Goal: Information Seeking & Learning: Learn about a topic

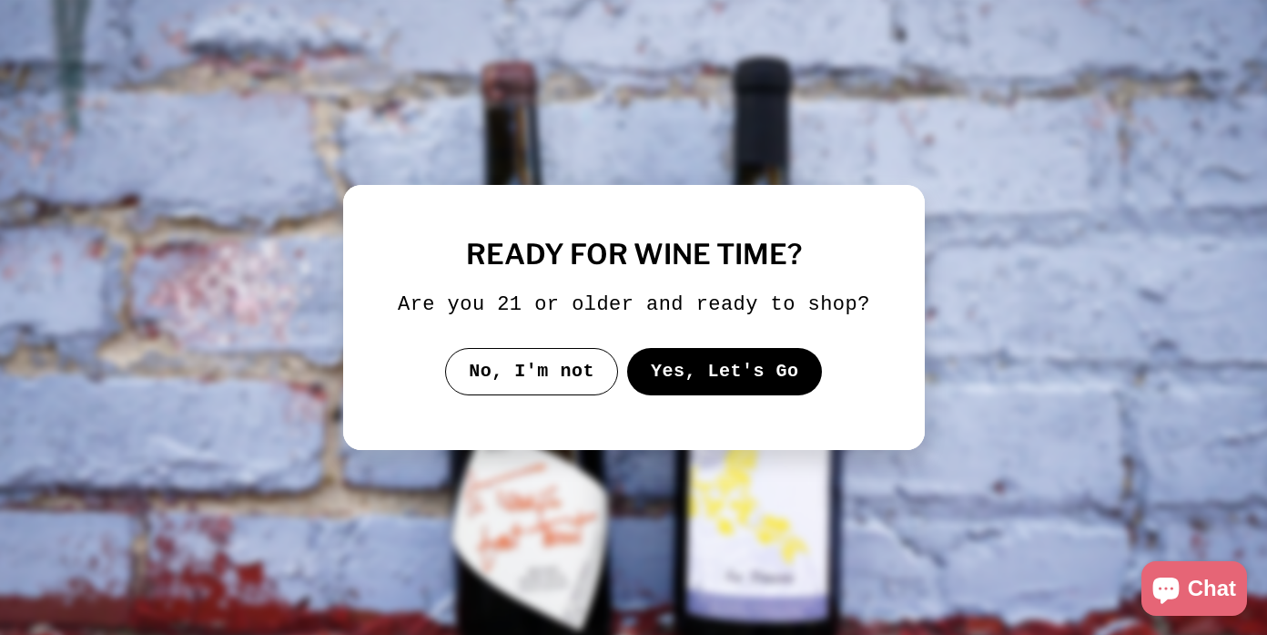
click at [651, 375] on button "Yes, Let's Go" at bounding box center [724, 371] width 196 height 47
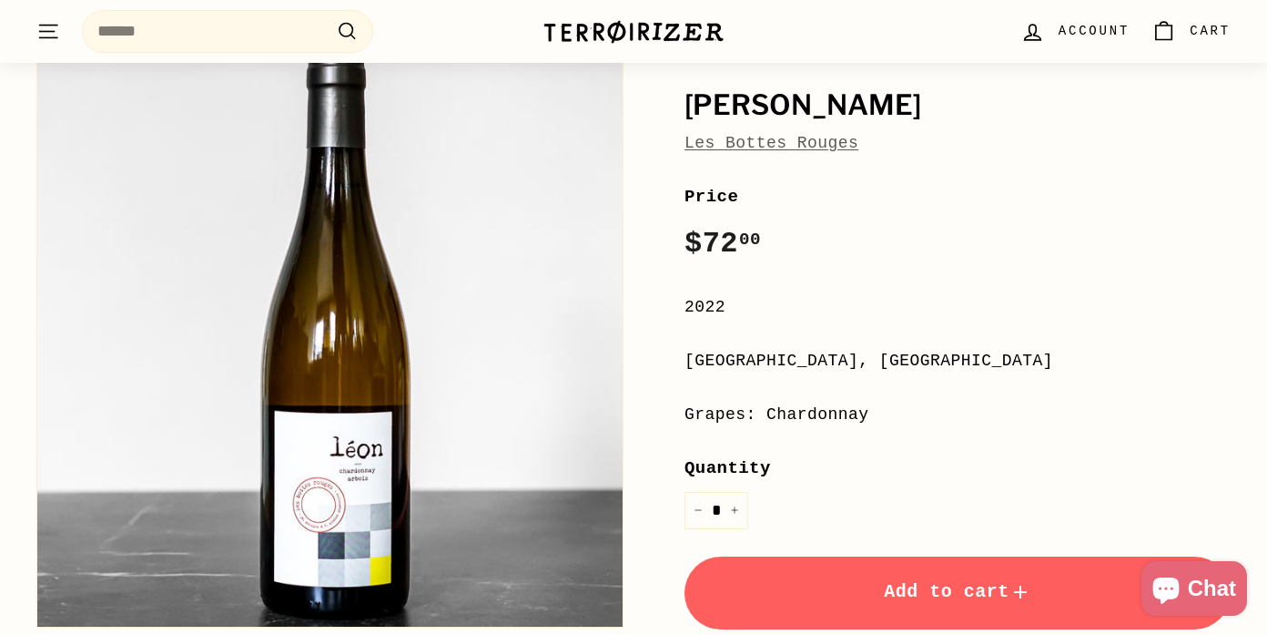
scroll to position [193, 0]
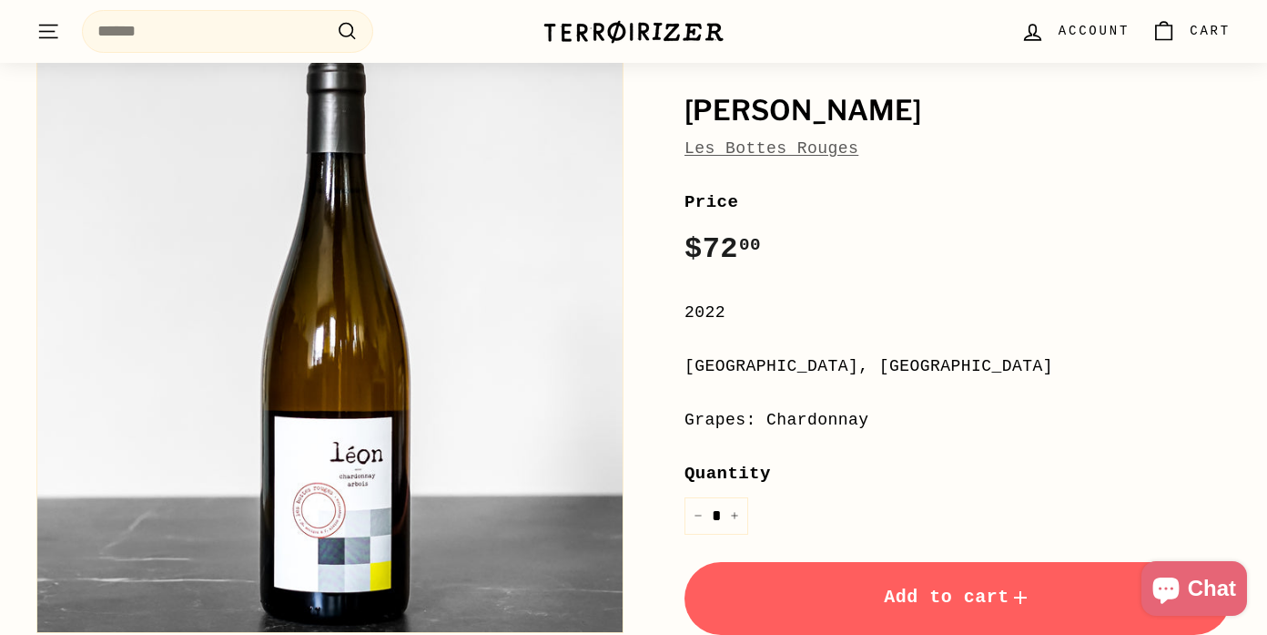
click at [744, 147] on link "Les Bottes Rouges" at bounding box center [772, 148] width 174 height 18
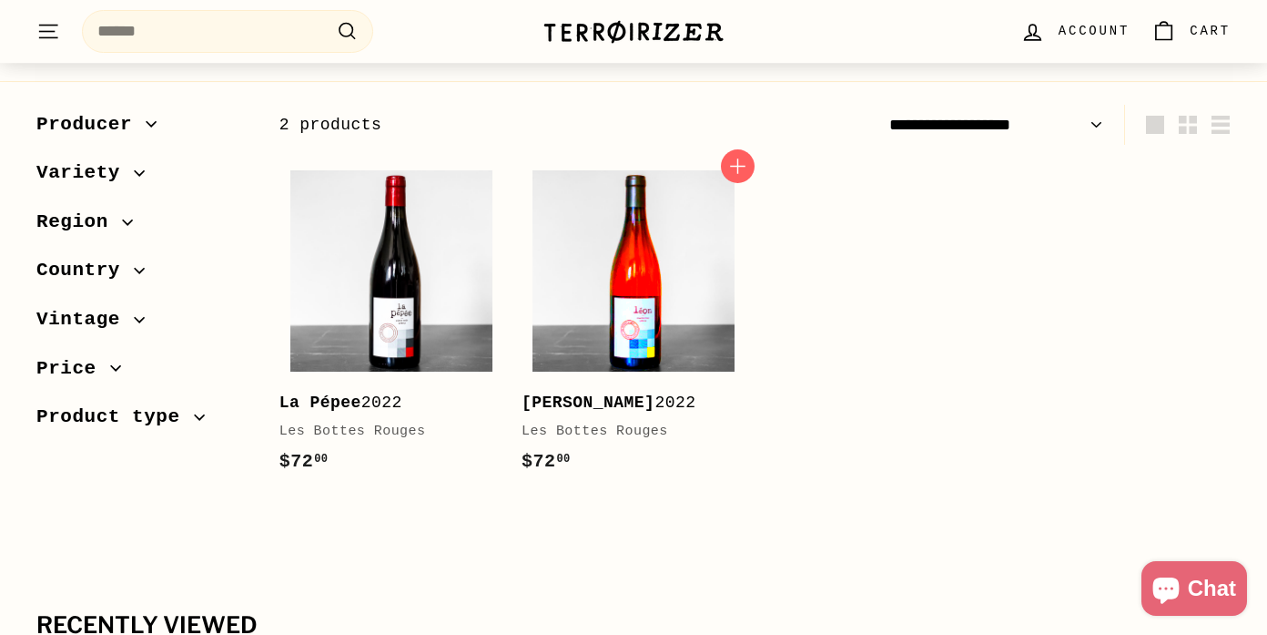
scroll to position [223, 0]
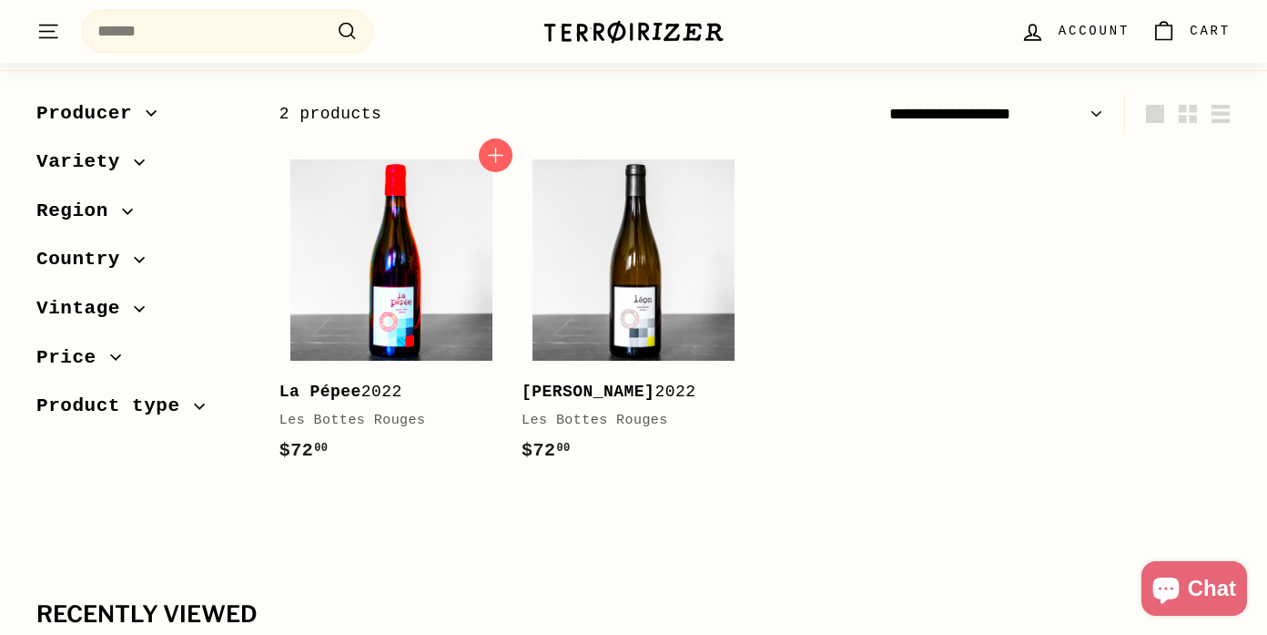
click at [397, 340] on img at bounding box center [391, 260] width 202 height 202
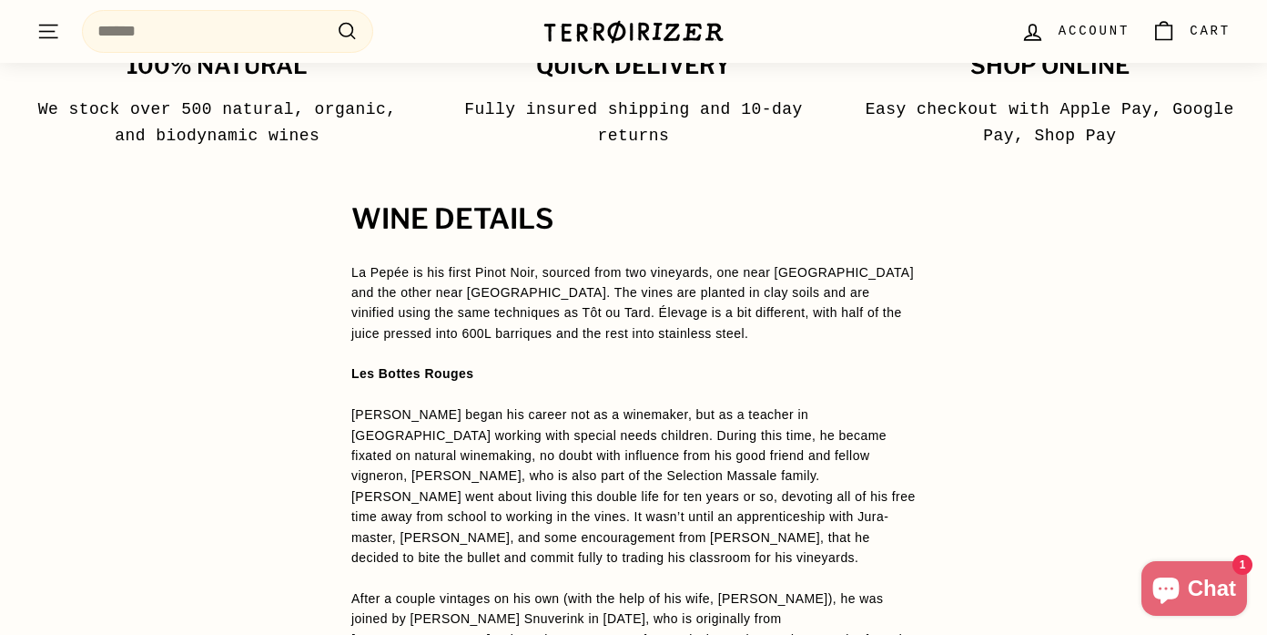
scroll to position [1237, 0]
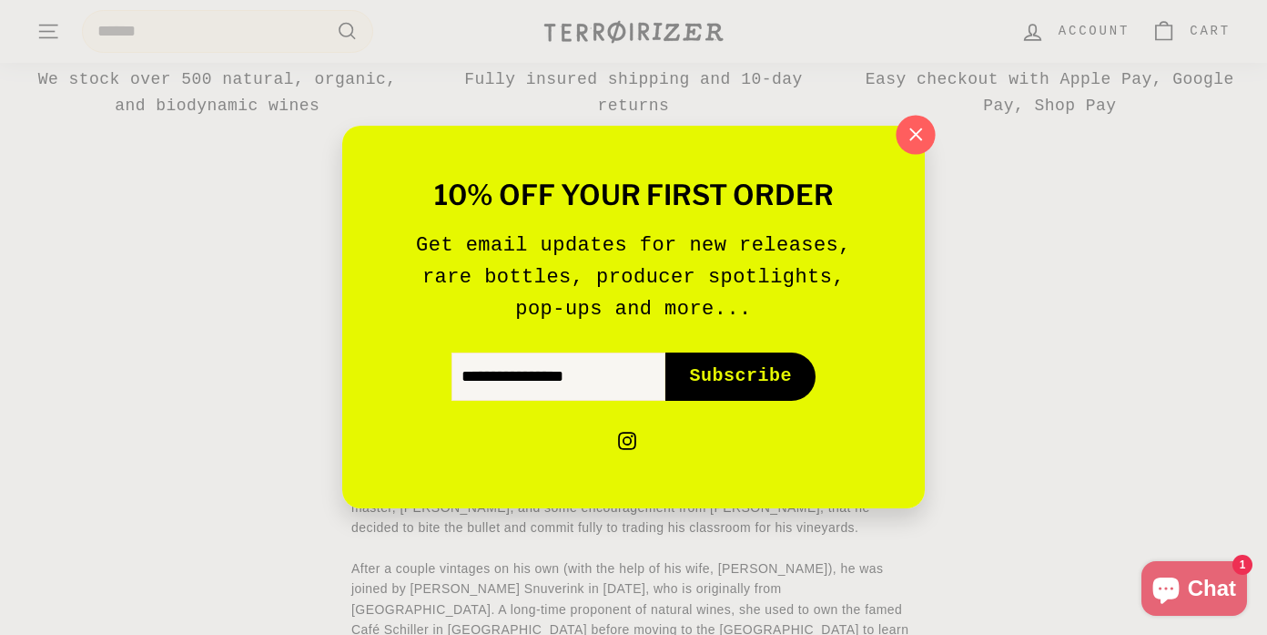
click at [908, 132] on icon "button" at bounding box center [915, 134] width 27 height 27
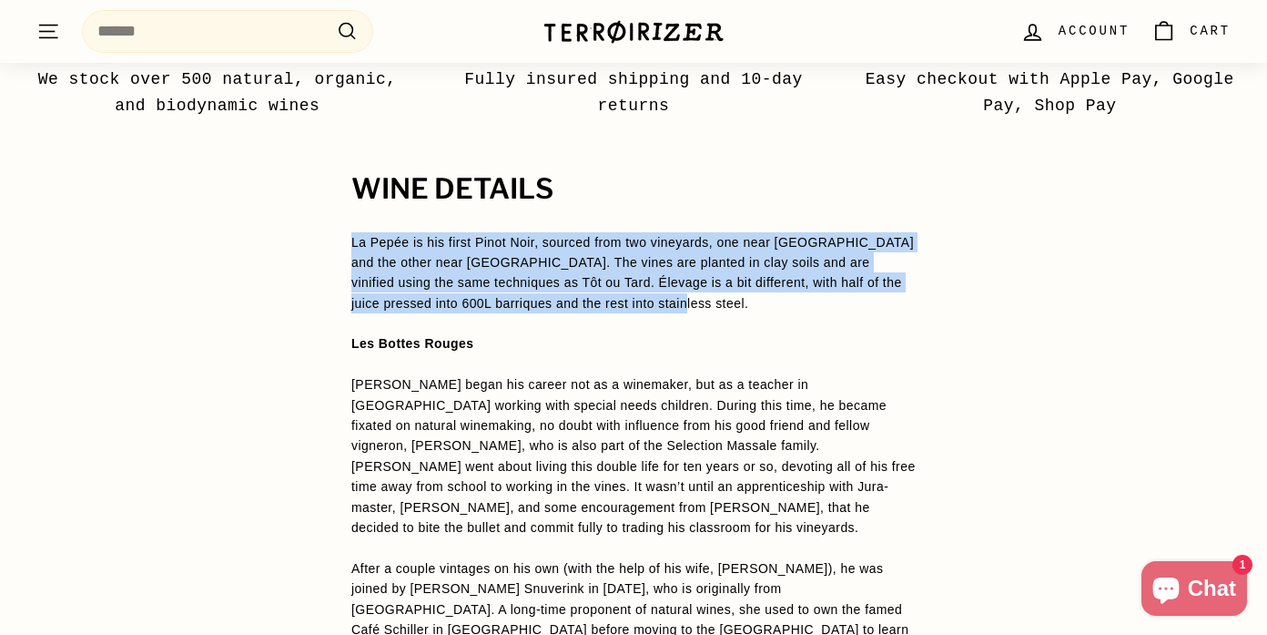
drag, startPoint x: 338, startPoint y: 247, endPoint x: 658, endPoint y: 309, distance: 326.4
click at [658, 309] on div "WINE DETAILS La Pepée is his first Pinot Noir, sourced from two vineyards, one …" at bounding box center [633, 615] width 637 height 883
copy div "La Pepée is his first Pinot Noir, sourced from two vineyards, one near [GEOGRAP…"
